Goal: Task Accomplishment & Management: Use online tool/utility

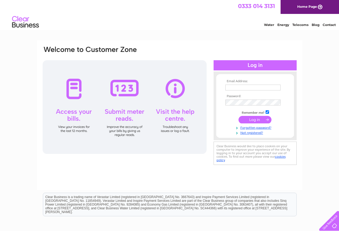
click at [237, 87] on input "text" at bounding box center [252, 88] width 55 height 6
type input "mpfoulkesadfa@gmail.com"
click at [250, 119] on input "submit" at bounding box center [254, 119] width 33 height 7
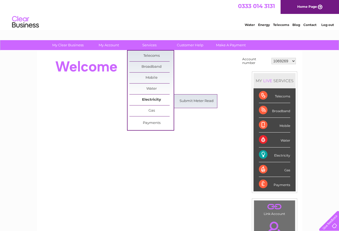
click at [154, 99] on link "Electricity" at bounding box center [151, 100] width 44 height 11
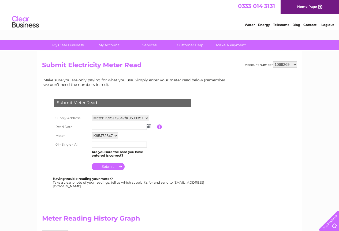
click at [150, 126] on img at bounding box center [149, 126] width 4 height 4
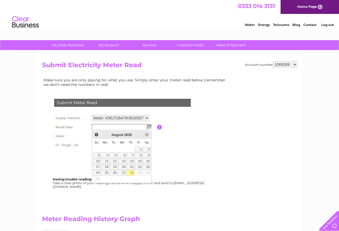
click at [130, 173] on link "28" at bounding box center [130, 172] width 7 height 5
type input "2025/08/28"
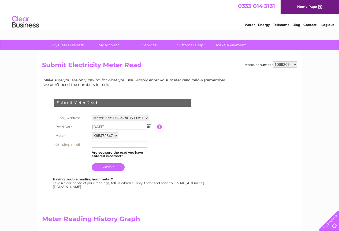
click at [108, 143] on input "text" at bounding box center [120, 145] width 56 height 6
type input "25016"
click at [110, 167] on input "submit" at bounding box center [108, 166] width 33 height 7
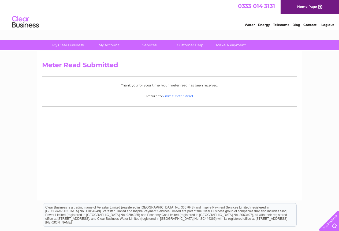
click at [181, 97] on link "Submit Meter Read" at bounding box center [177, 96] width 31 height 4
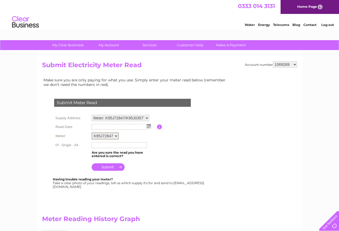
click at [117, 136] on select "K95J72847 K95J03577 K95J74182" at bounding box center [105, 136] width 27 height 7
select select "168959"
click at [92, 133] on select "K95J72847 K95J03577 K95J74182" at bounding box center [105, 136] width 27 height 7
click at [148, 126] on img at bounding box center [149, 126] width 4 height 4
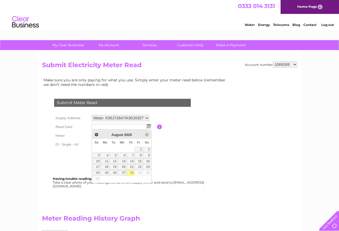
click at [130, 172] on link "28" at bounding box center [130, 172] width 7 height 5
type input "2025/08/28"
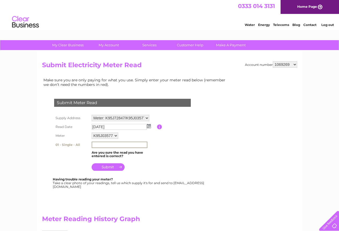
click at [110, 145] on input "text" at bounding box center [120, 145] width 56 height 6
type input "63279"
click at [114, 167] on input "submit" at bounding box center [108, 166] width 33 height 7
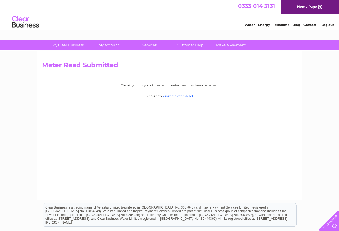
click at [180, 95] on link "Submit Meter Read" at bounding box center [177, 96] width 31 height 4
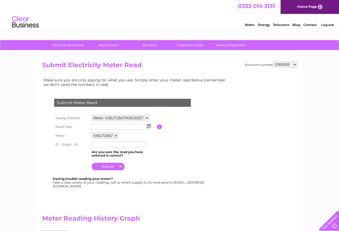
click at [115, 137] on select "K95J72847 K95J03577 K95J74182" at bounding box center [105, 136] width 27 height 6
select select "168960"
click at [92, 133] on select "K95J72847 K95J03577 K95J74182" at bounding box center [105, 136] width 27 height 7
click at [150, 127] on img at bounding box center [149, 126] width 4 height 4
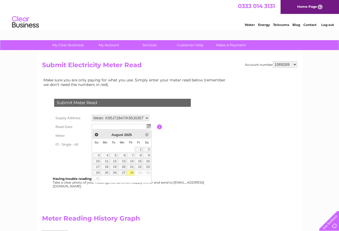
click at [132, 172] on link "28" at bounding box center [130, 172] width 7 height 5
type input "[DATE]"
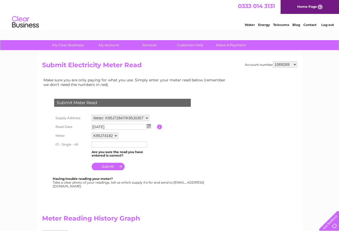
click at [107, 146] on input "text" at bounding box center [119, 145] width 55 height 6
type input "10657"
click at [110, 168] on input "submit" at bounding box center [108, 166] width 33 height 7
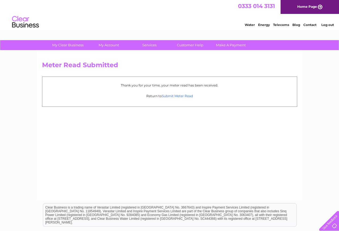
click at [180, 97] on link "Submit Meter Read" at bounding box center [177, 96] width 31 height 4
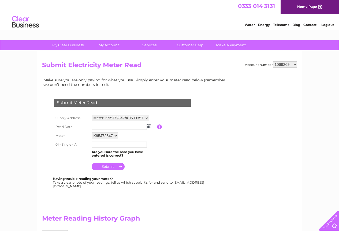
click at [328, 26] on link "Log out" at bounding box center [327, 25] width 13 height 4
